Goal: Information Seeking & Learning: Learn about a topic

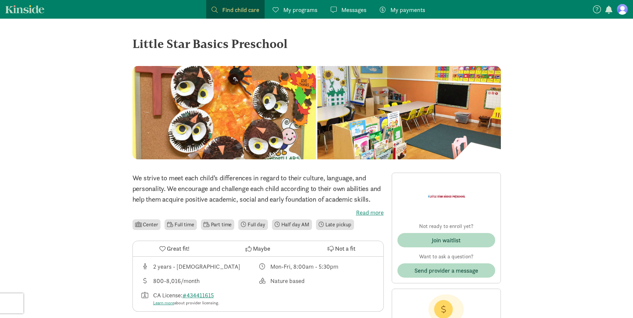
click at [228, 7] on span "Find child care" at bounding box center [240, 9] width 37 height 9
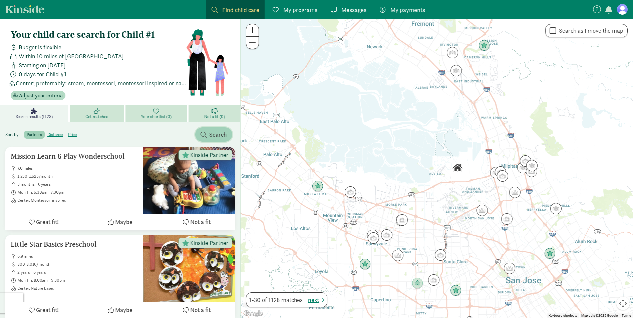
click at [215, 137] on span "Search" at bounding box center [218, 134] width 18 height 9
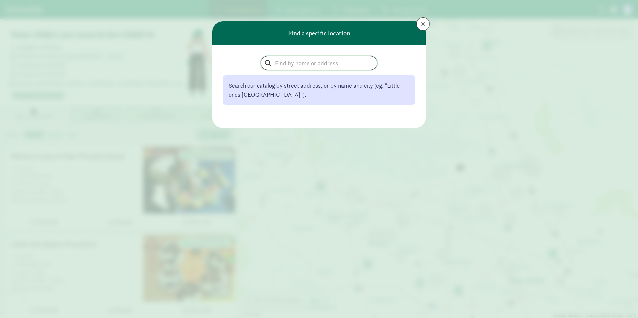
click at [330, 60] on input "search" at bounding box center [319, 62] width 116 height 13
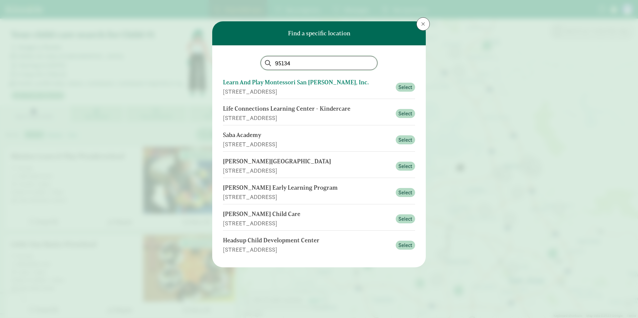
type input "95134"
click at [420, 24] on button at bounding box center [422, 23] width 13 height 13
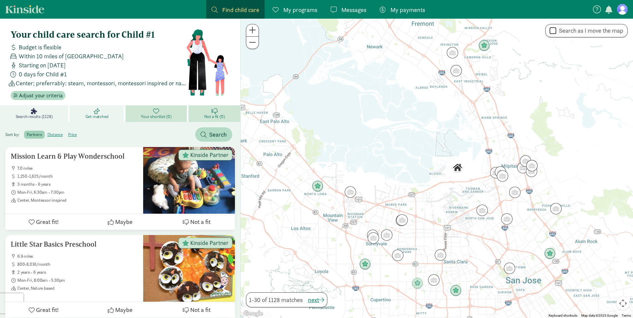
click at [107, 119] on span "Get matched" at bounding box center [96, 116] width 23 height 5
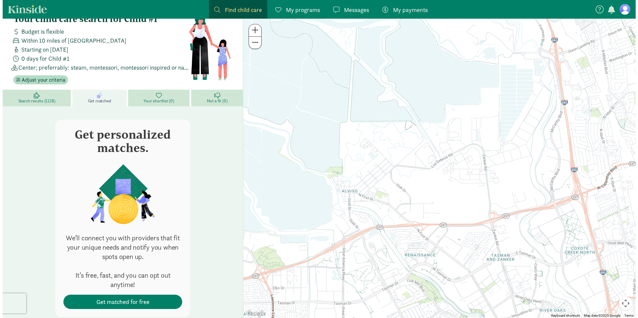
scroll to position [33, 0]
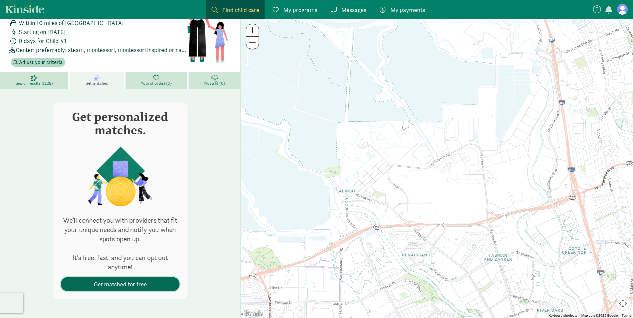
click at [146, 282] on span "Get matched for free" at bounding box center [120, 284] width 53 height 9
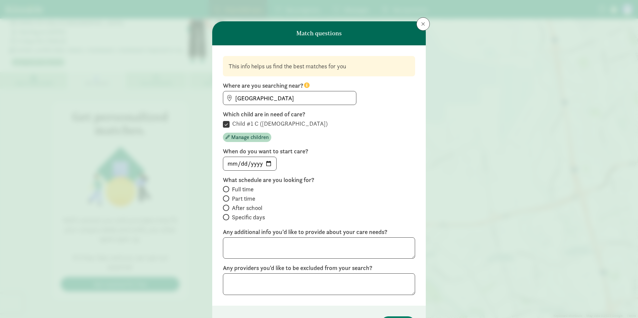
click at [227, 217] on span at bounding box center [226, 217] width 6 height 6
click at [227, 217] on input "Specific days" at bounding box center [225, 217] width 4 height 4
radio input "true"
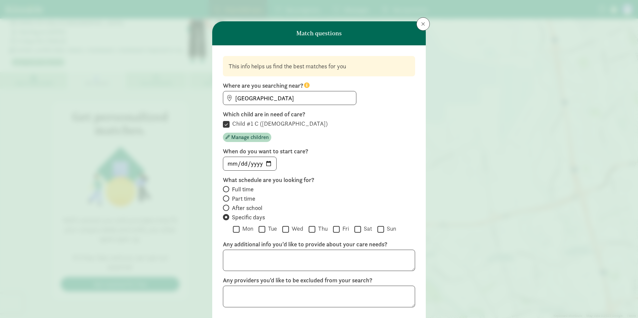
click at [239, 232] on label "Mon" at bounding box center [246, 229] width 14 height 8
click at [238, 232] on input "Mon" at bounding box center [236, 229] width 7 height 9
checkbox input "true"
click at [260, 229] on input "Tue" at bounding box center [261, 229] width 7 height 9
checkbox input "true"
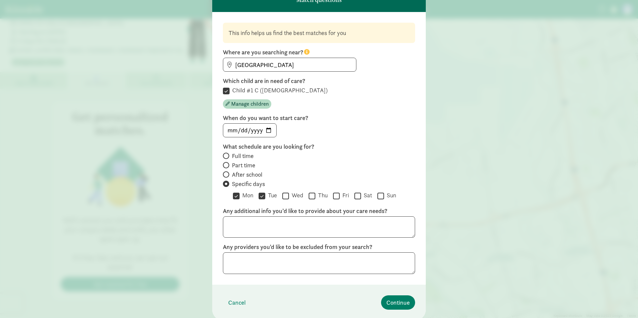
scroll to position [57, 0]
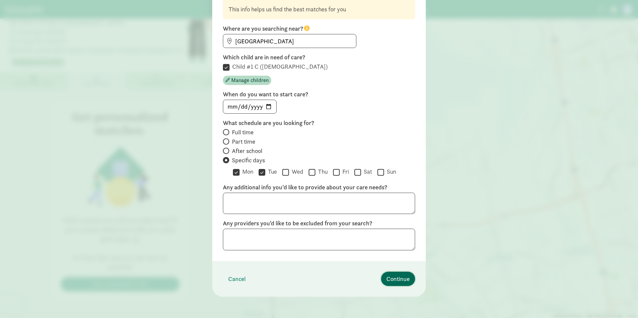
click at [397, 277] on span "Continue" at bounding box center [397, 278] width 23 height 9
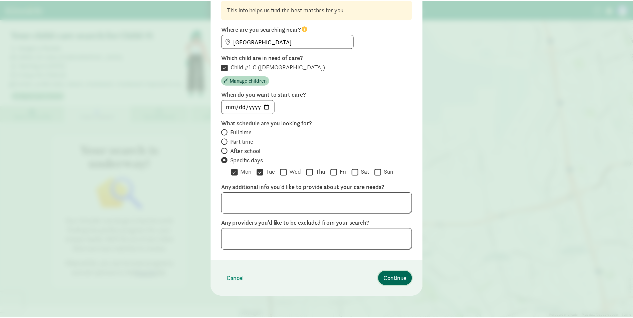
scroll to position [0, 0]
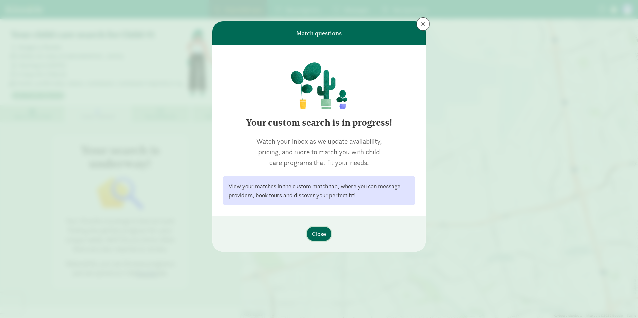
click at [330, 236] on button "Close" at bounding box center [318, 234] width 25 height 14
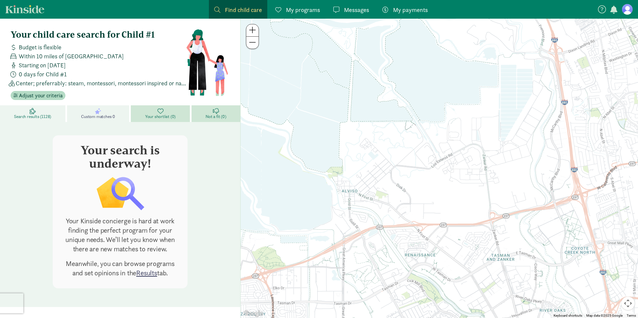
click at [36, 112] on icon at bounding box center [33, 111] width 6 height 6
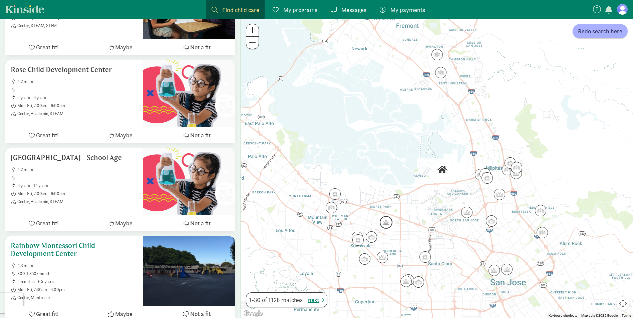
scroll to position [867, 0]
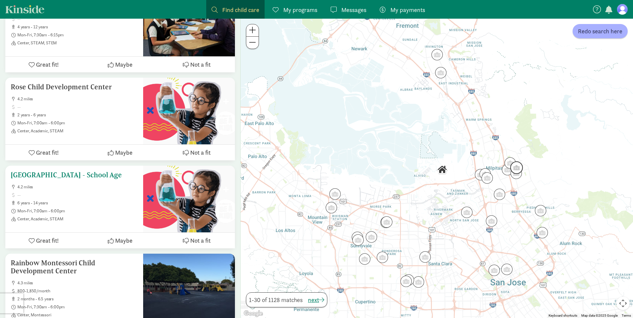
click at [91, 175] on h5 "[GEOGRAPHIC_DATA] - School Age" at bounding box center [74, 175] width 127 height 8
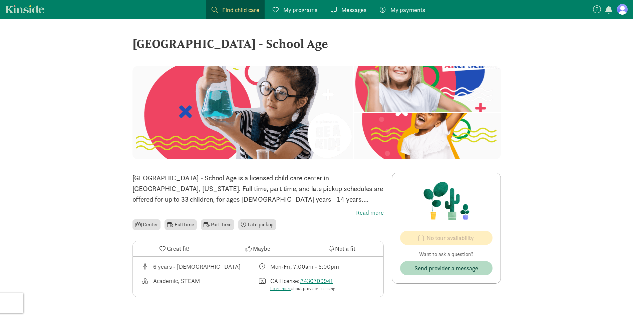
click at [369, 212] on label "Read more" at bounding box center [257, 213] width 251 height 8
click at [0, 0] on input "Read more" at bounding box center [0, 0] width 0 height 0
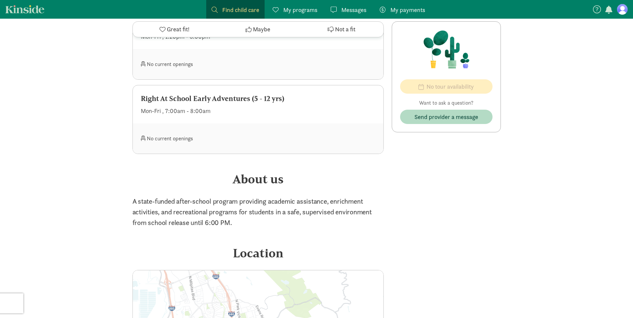
scroll to position [367, 0]
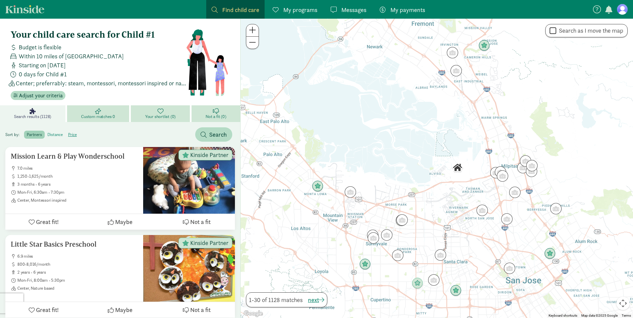
click at [65, 134] on label "distance" at bounding box center [72, 135] width 14 height 8
click at [47, 132] on input "distance" at bounding box center [47, 132] width 0 height 0
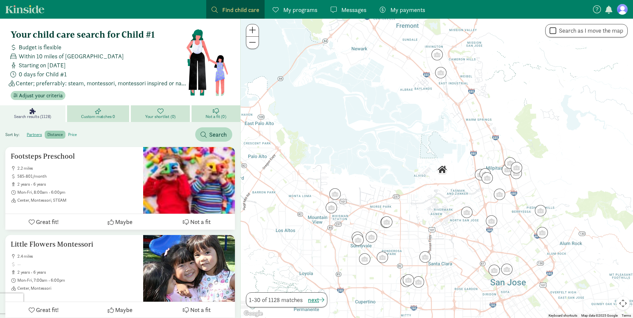
click at [72, 136] on label "price" at bounding box center [72, 135] width 14 height 8
click at [68, 132] on input "price" at bounding box center [68, 132] width 0 height 0
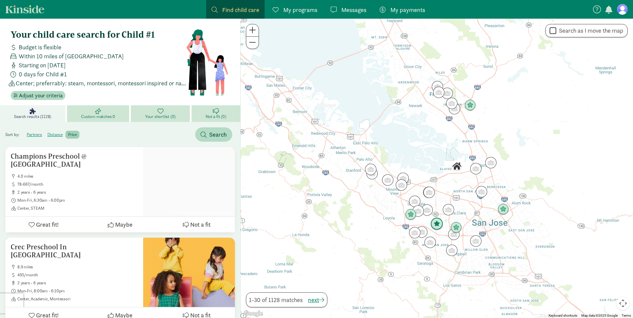
click at [443, 223] on img "Click to see details" at bounding box center [437, 224] width 18 height 18
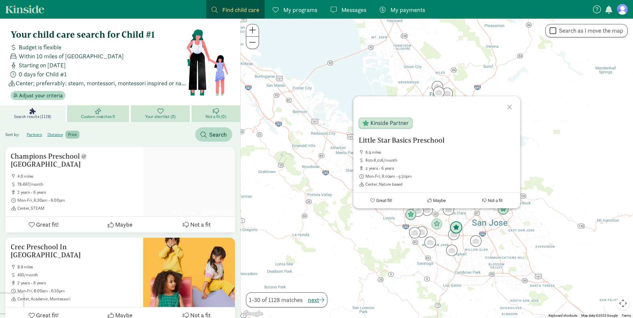
click at [457, 225] on img "Click to see details" at bounding box center [456, 228] width 18 height 18
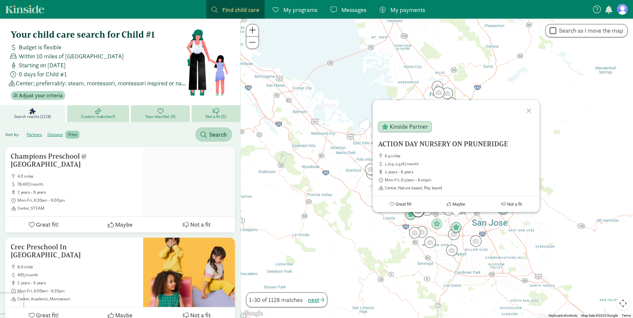
click at [409, 217] on img "Click to see details" at bounding box center [418, 211] width 18 height 18
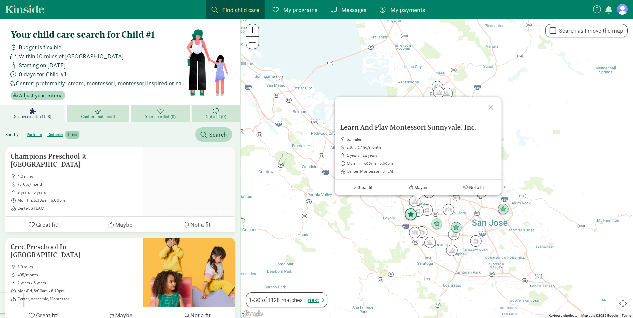
click at [407, 216] on img "Click to see details" at bounding box center [411, 215] width 18 height 18
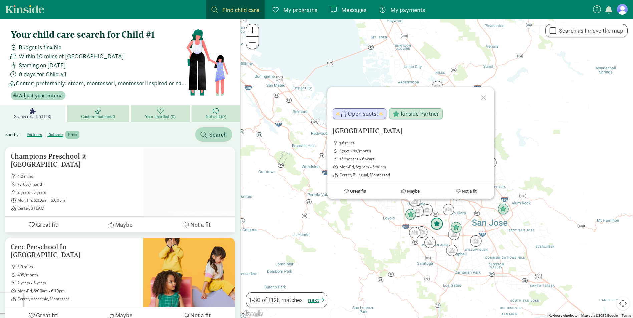
click at [440, 223] on img "Click to see details" at bounding box center [437, 224] width 18 height 18
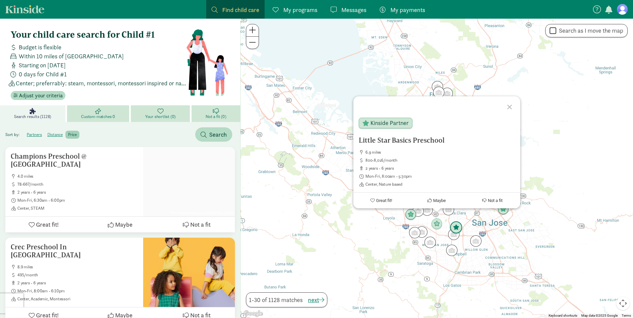
click at [455, 224] on img "Click to see details" at bounding box center [456, 228] width 18 height 18
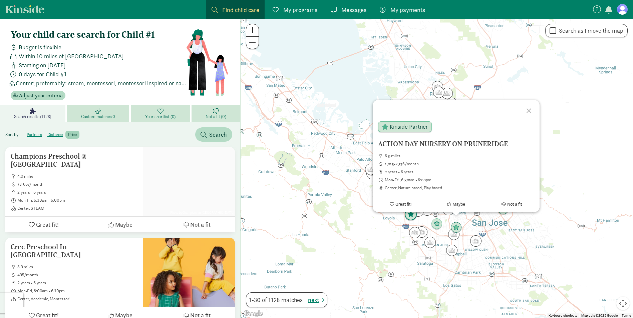
click at [409, 215] on img "Click to see details" at bounding box center [411, 215] width 18 height 18
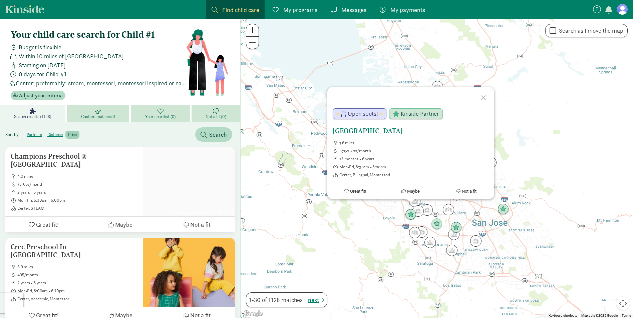
click at [376, 129] on h5 "[GEOGRAPHIC_DATA]" at bounding box center [411, 131] width 156 height 8
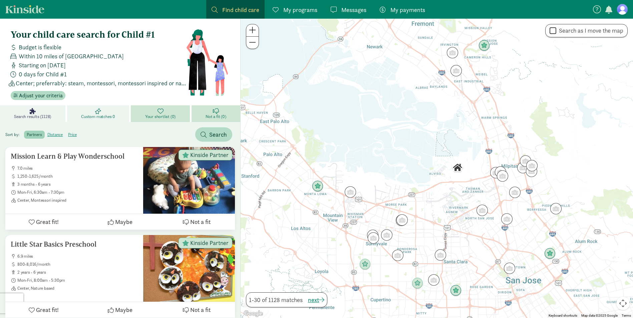
click at [92, 115] on span "Custom matches 0" at bounding box center [98, 116] width 34 height 5
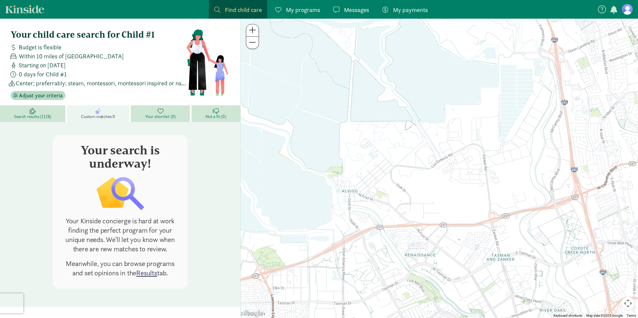
click at [146, 275] on link "Results" at bounding box center [146, 272] width 21 height 9
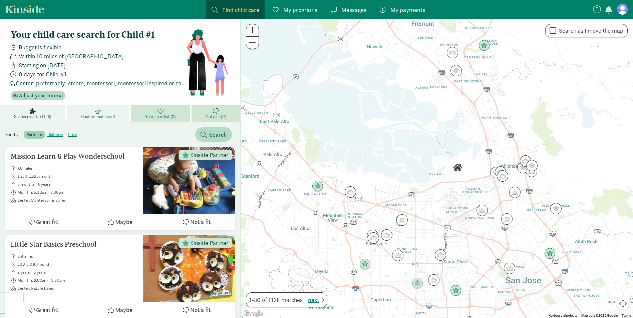
click at [108, 111] on link "Custom matches 0" at bounding box center [99, 113] width 64 height 17
